Goal: Transaction & Acquisition: Obtain resource

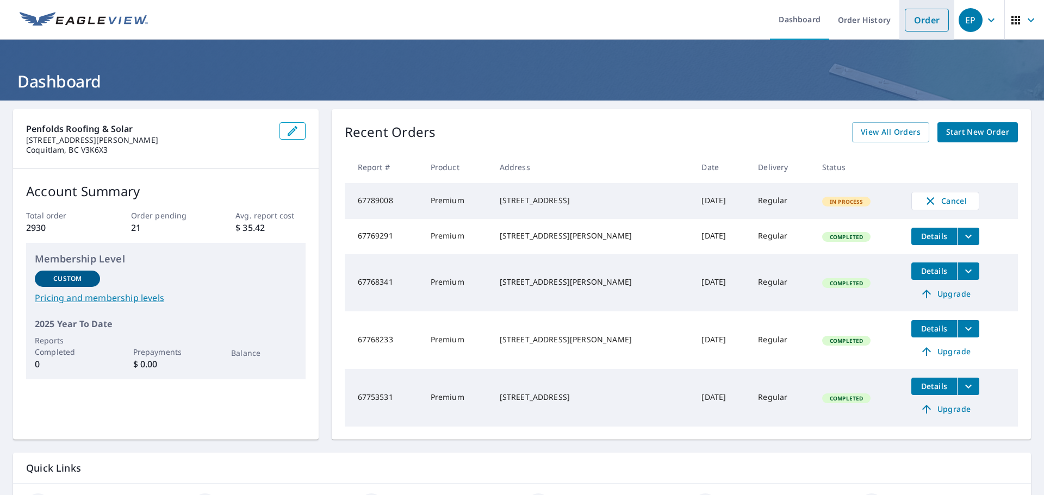
click at [905, 13] on link "Order" at bounding box center [927, 20] width 44 height 23
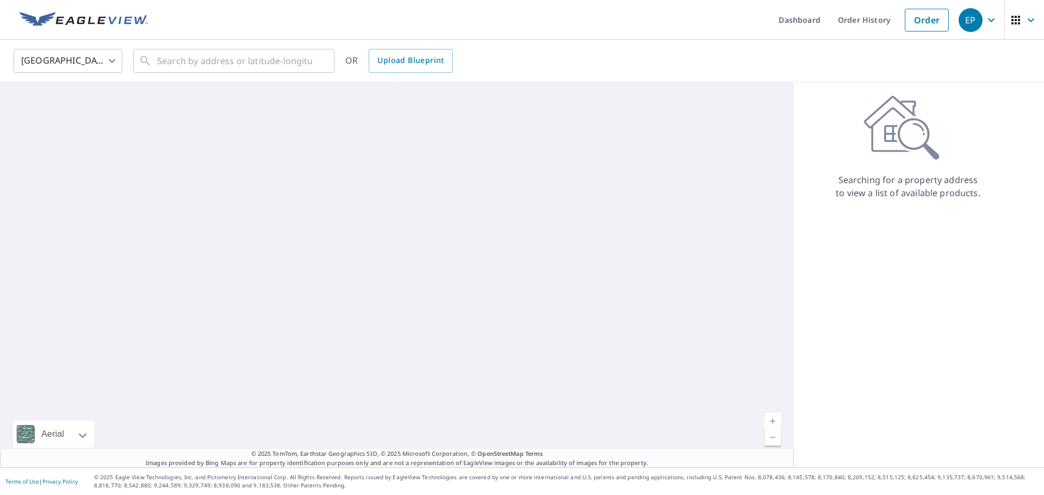
click at [89, 68] on body "EP EP Dashboard Order History Order EP United States US ​ ​ OR Upload Blueprint…" at bounding box center [522, 247] width 1044 height 495
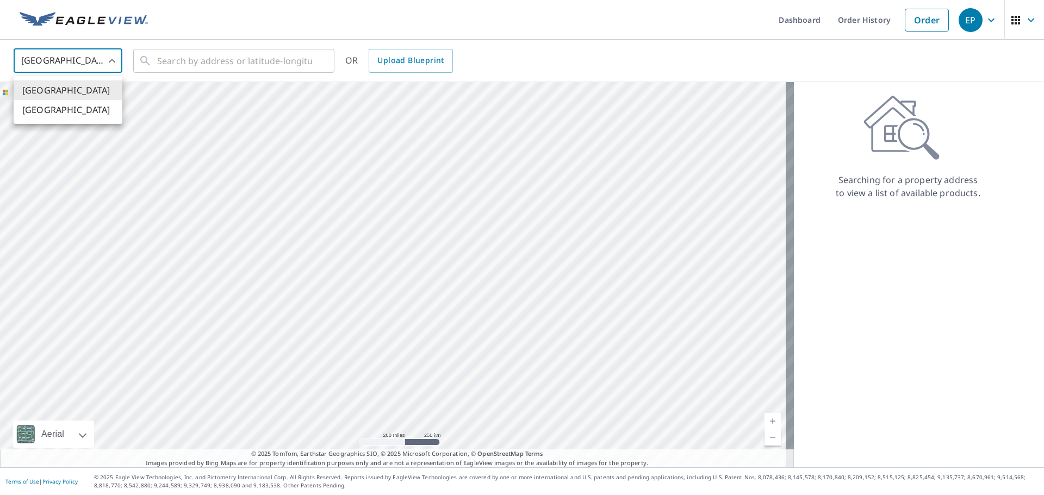
click at [84, 113] on li "[GEOGRAPHIC_DATA]" at bounding box center [68, 110] width 109 height 20
type input "CA"
click at [201, 64] on input "text" at bounding box center [234, 61] width 155 height 30
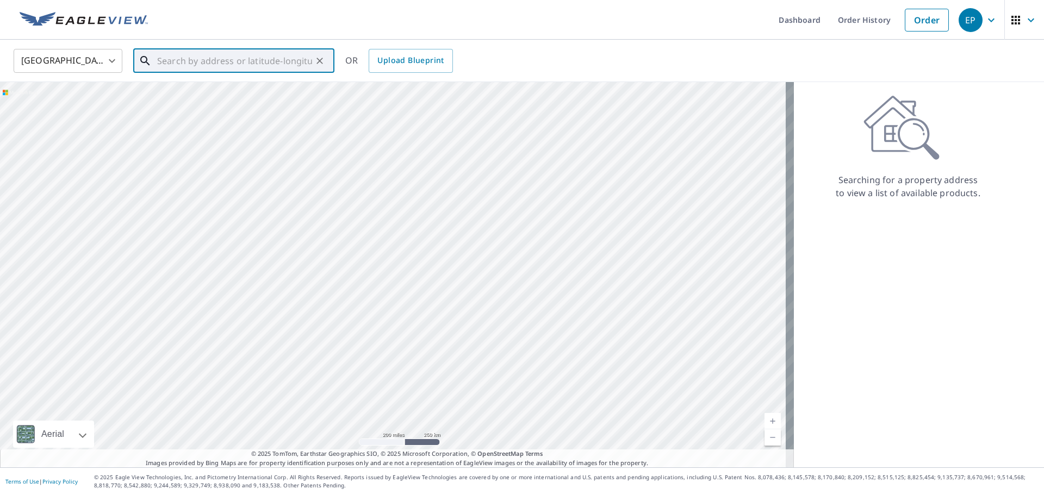
paste input "[STREET_ADDRESS][PERSON_NAME]"
click at [241, 91] on span "[STREET_ADDRESS][PERSON_NAME][PERSON_NAME]" at bounding box center [240, 99] width 171 height 26
type input "[STREET_ADDRESS][PERSON_NAME][PERSON_NAME]"
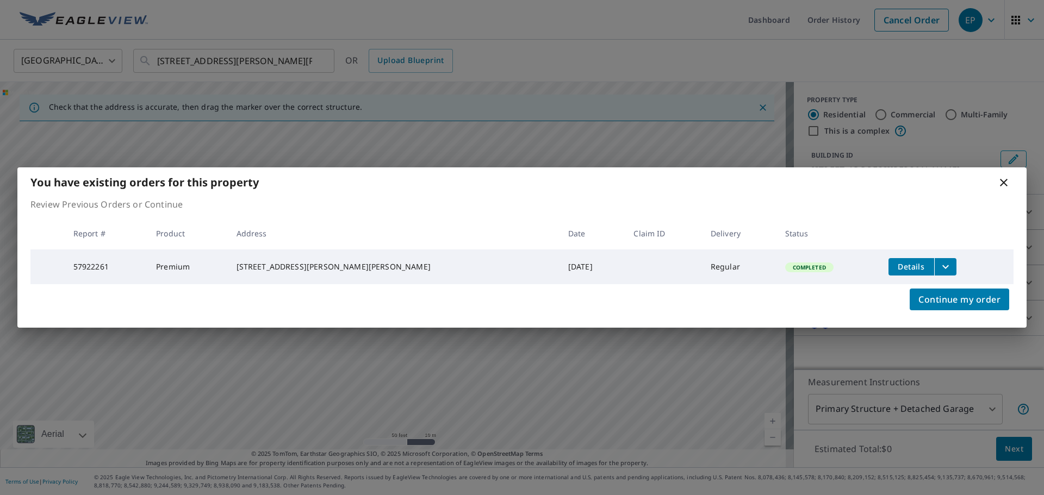
click at [939, 264] on icon "filesDropdownBtn-57922261" at bounding box center [945, 266] width 13 height 13
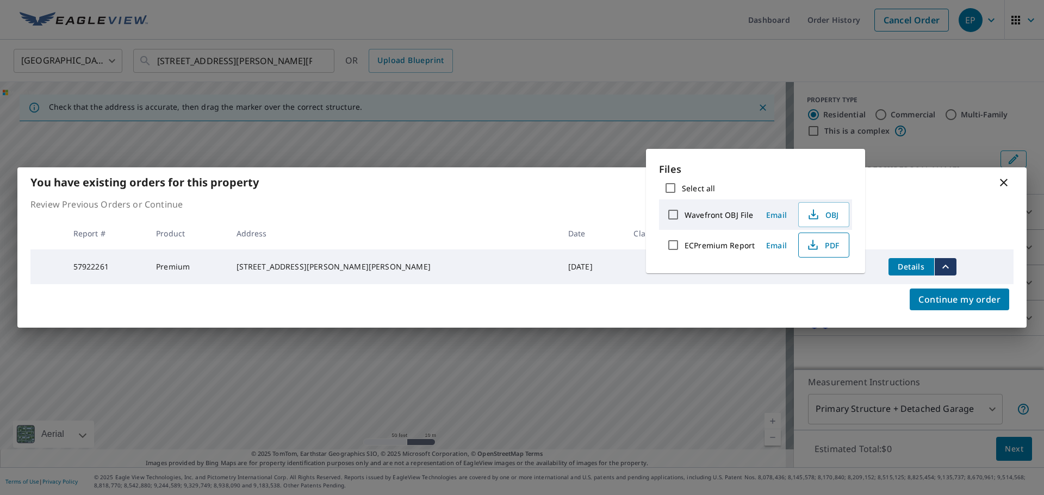
click at [810, 246] on icon "button" at bounding box center [812, 245] width 13 height 13
